Goal: Transaction & Acquisition: Purchase product/service

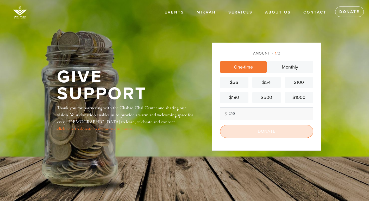
type input "250"
click at [264, 129] on input "Donate" at bounding box center [266, 131] width 93 height 13
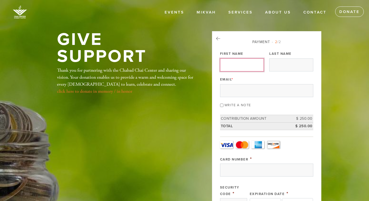
click at [240, 69] on input "First Name" at bounding box center [242, 65] width 44 height 13
type input "[PERSON_NAME]"
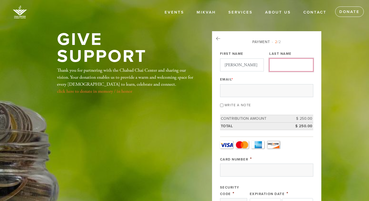
type input "[PERSON_NAME]"
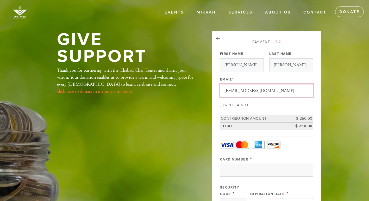
drag, startPoint x: 279, startPoint y: 93, endPoint x: 219, endPoint y: 86, distance: 60.3
type input "nfishkin@hotmail.com"
click at [223, 106] on input "Write a note" at bounding box center [221, 105] width 3 height 3
checkbox input "true"
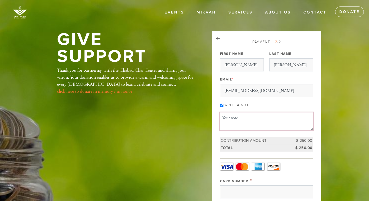
click at [228, 117] on textarea "Message or dedication" at bounding box center [266, 122] width 93 height 18
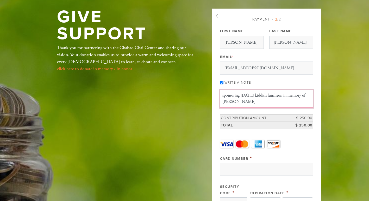
scroll to position [23, 0]
type textarea "sponsoring Sept 27 kiddish luncheon in memory of Shlomo Fishkin"
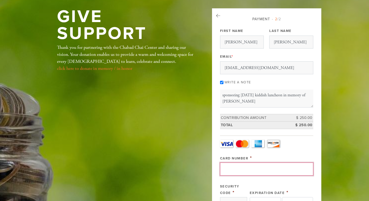
click at [236, 167] on input "Card Number" at bounding box center [266, 169] width 93 height 13
click at [256, 166] on input "Card Number" at bounding box center [266, 169] width 93 height 13
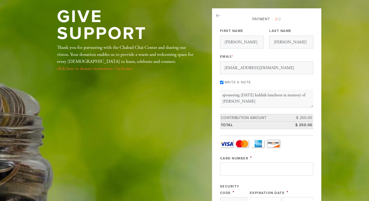
type input "21 Chisholm road"
type input "Weymouth"
type input "02190"
type input "379598490524002"
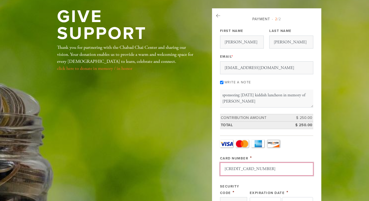
type input "1228"
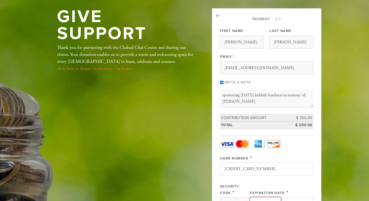
select select "11"
select select "2026"
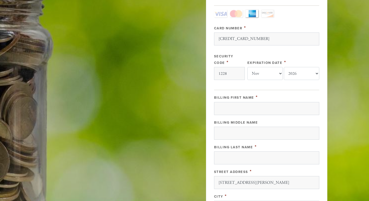
scroll to position [154, 0]
drag, startPoint x: 241, startPoint y: 109, endPoint x: 234, endPoint y: 110, distance: 6.4
click at [234, 110] on input "Billing First Name" at bounding box center [266, 108] width 105 height 13
type input "Nate"
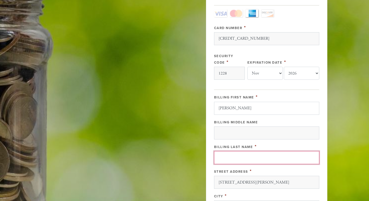
type input "Fishkin"
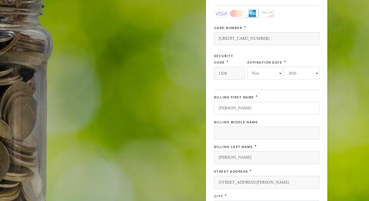
type input "United States"
type input "MA"
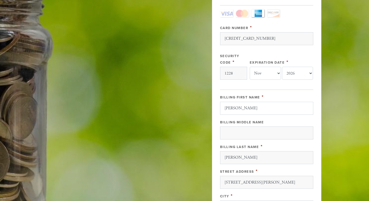
scroll to position [0, 2]
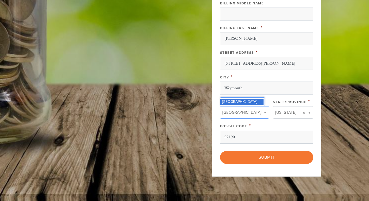
type input "ma"
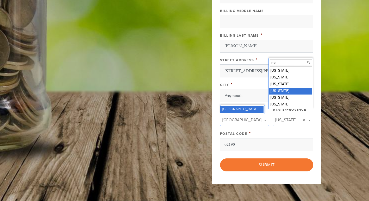
scroll to position [0, 0]
drag, startPoint x: 236, startPoint y: 111, endPoint x: 223, endPoint y: 111, distance: 13.0
click at [223, 111] on label "Country" at bounding box center [229, 110] width 19 height 4
click at [0, 0] on select "- select - Canada Israel United Kingdom United States" at bounding box center [0, 0] width 0 height 0
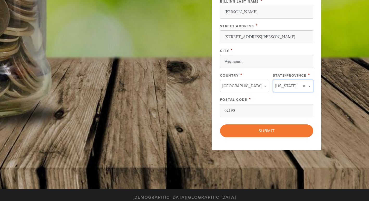
scroll to position [301, 0]
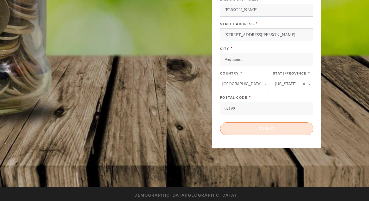
click at [267, 128] on input "Submit" at bounding box center [266, 129] width 93 height 13
